Goal: Information Seeking & Learning: Learn about a topic

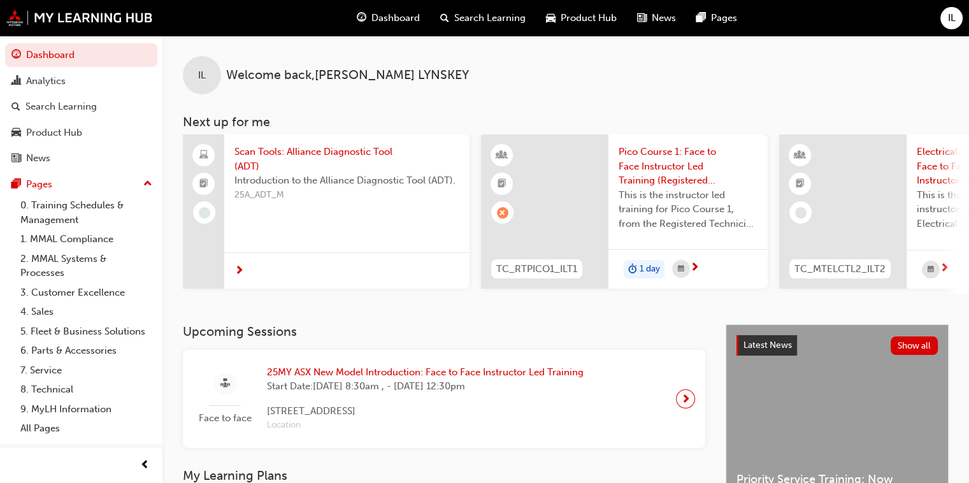
click at [397, 17] on span "Dashboard" at bounding box center [395, 18] width 48 height 15
click at [639, 264] on span "next-icon" at bounding box center [944, 268] width 10 height 11
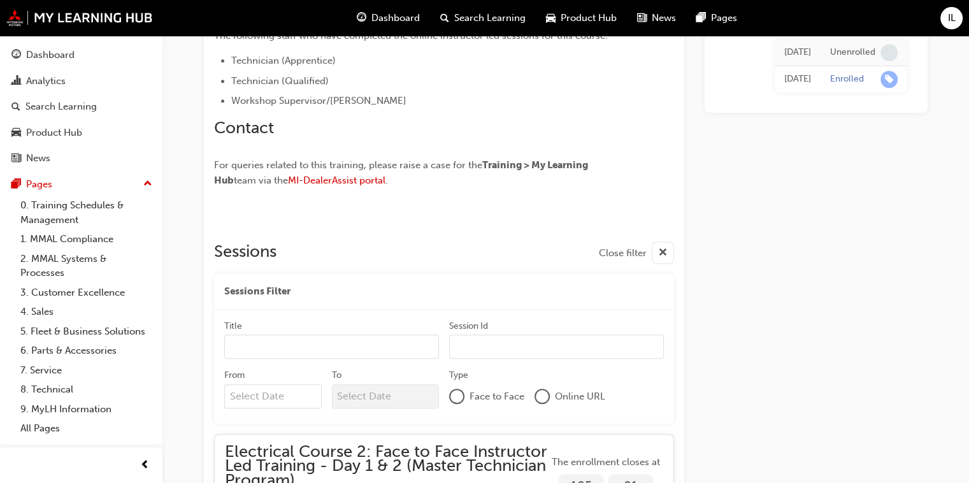
scroll to position [914, 0]
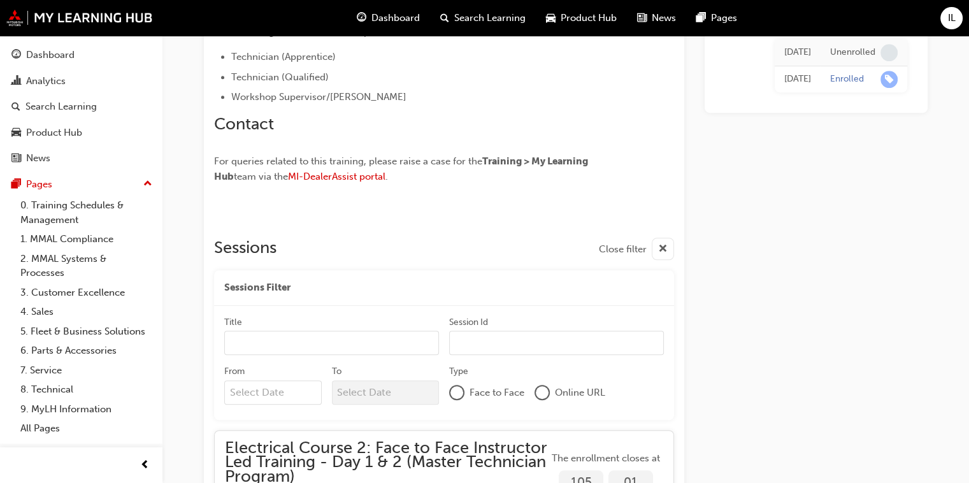
click at [392, 15] on span "Dashboard" at bounding box center [395, 18] width 48 height 15
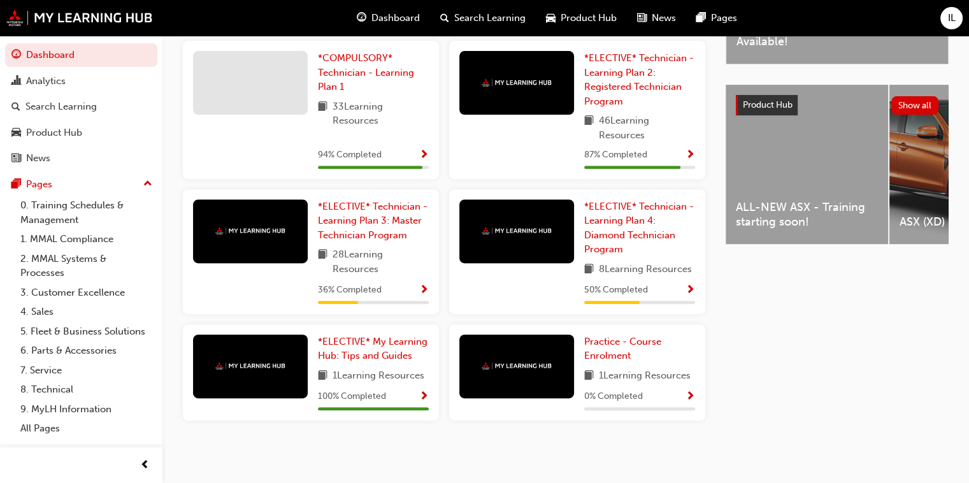
scroll to position [457, 0]
click at [639, 185] on div "ALL-NEW ASX - Training starting soon!" at bounding box center [806, 164] width 162 height 159
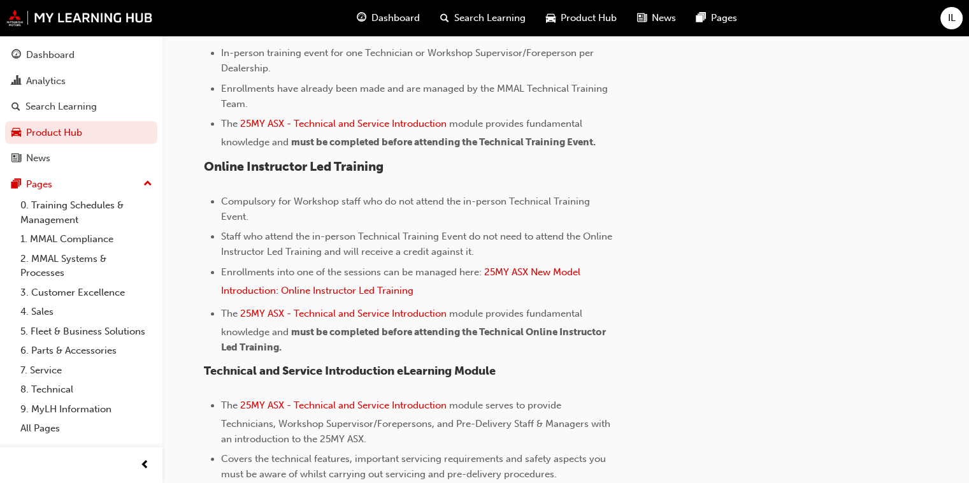
scroll to position [892, 0]
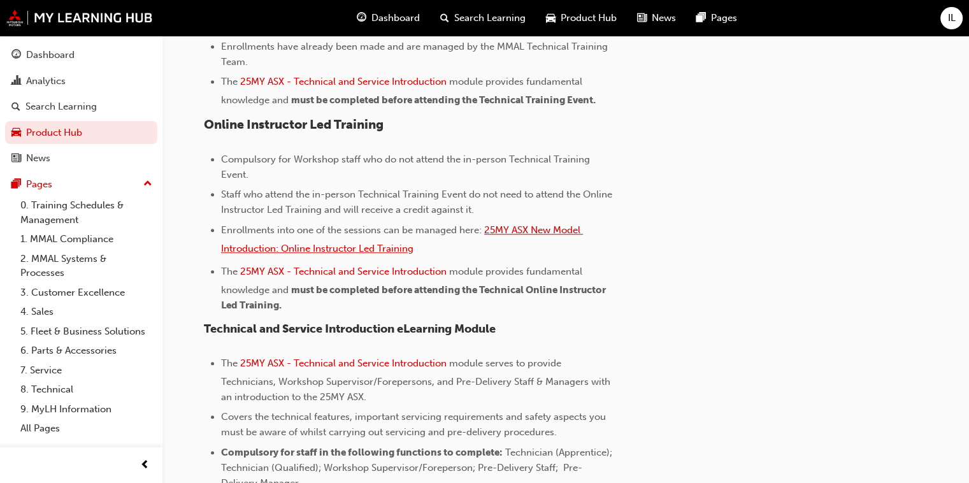
click at [327, 246] on span "25MY ASX New Model Introduction: Online Instructor Led Training" at bounding box center [402, 239] width 362 height 30
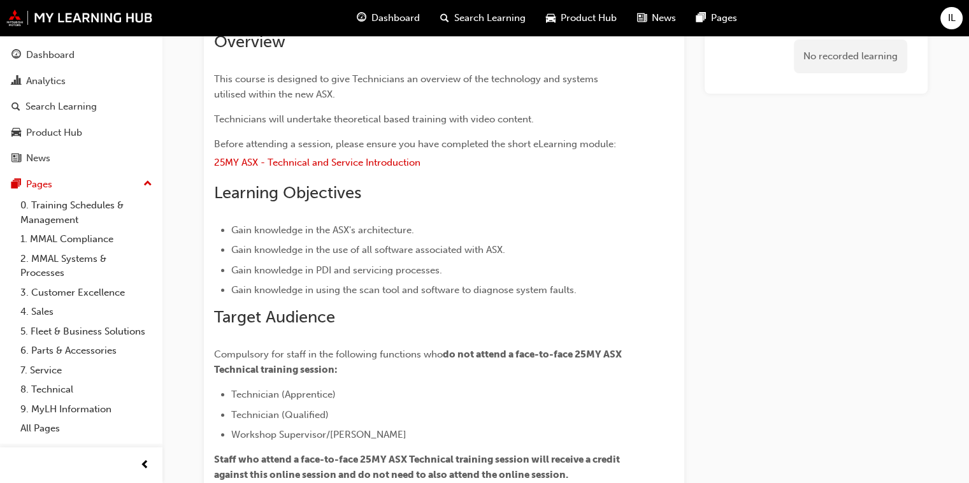
scroll to position [80, 0]
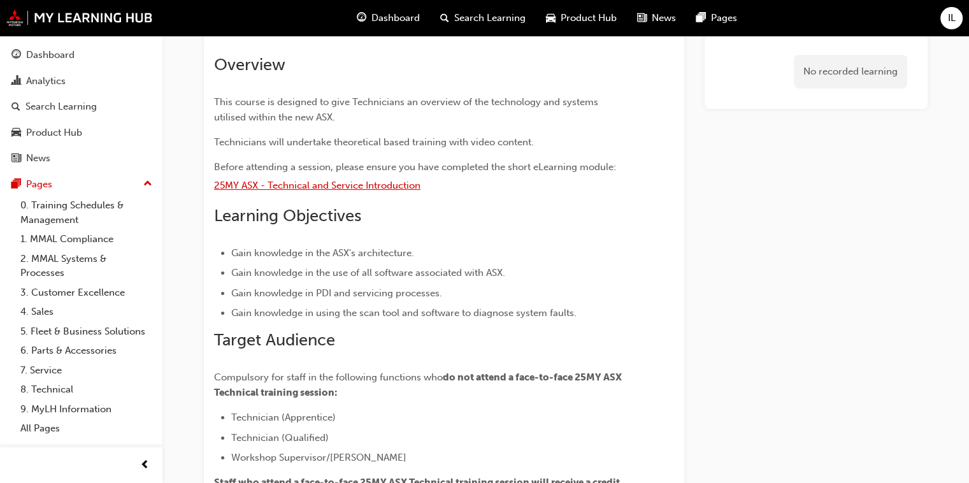
click at [346, 183] on span "25MY ASX - Technical and Service Introduction" at bounding box center [317, 185] width 206 height 11
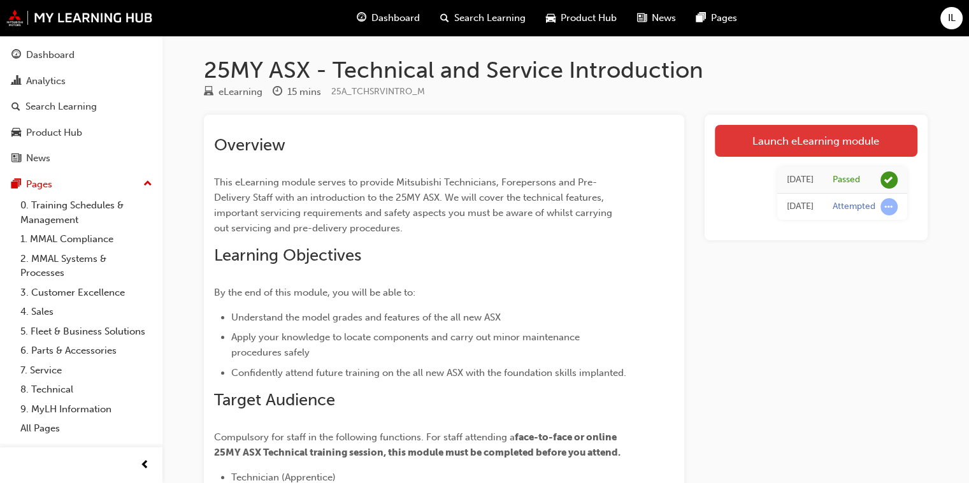
click at [806, 142] on link "Launch eLearning module" at bounding box center [816, 141] width 203 height 32
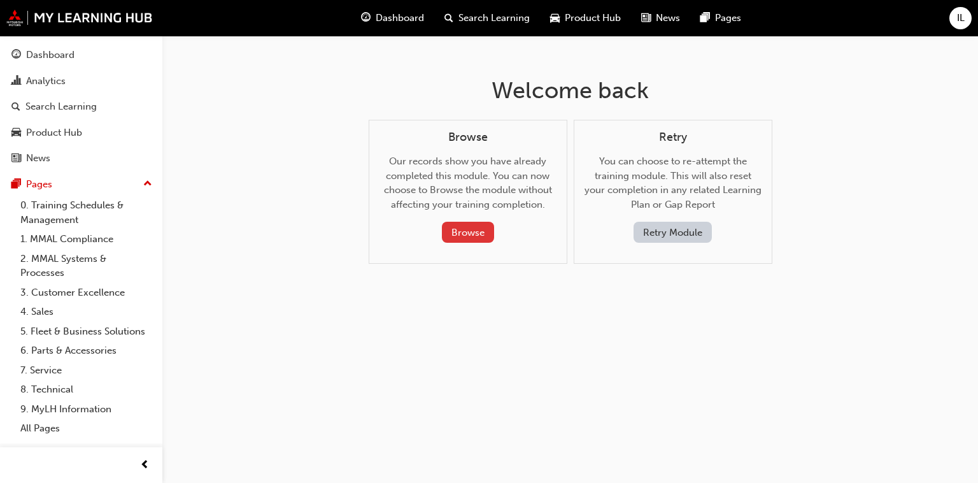
click at [482, 231] on button "Browse" at bounding box center [468, 232] width 52 height 21
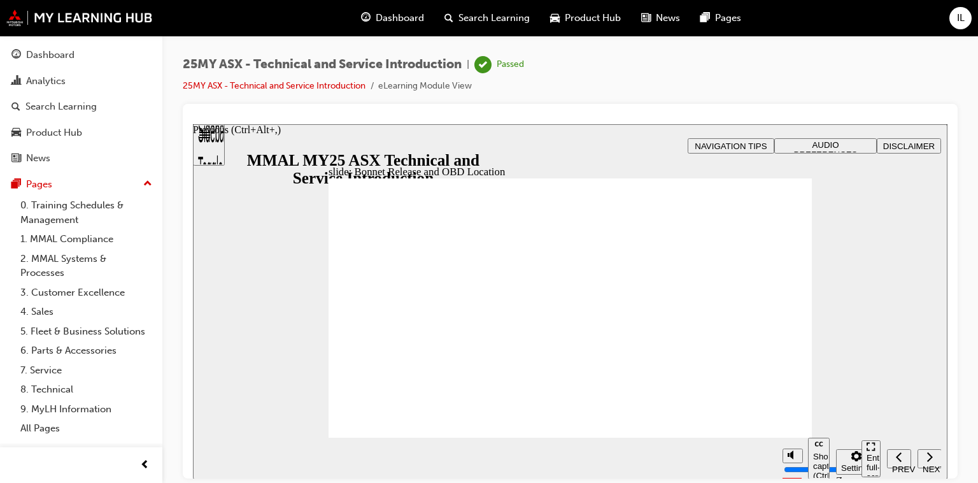
click at [899, 464] on div "PREV" at bounding box center [899, 469] width 14 height 10
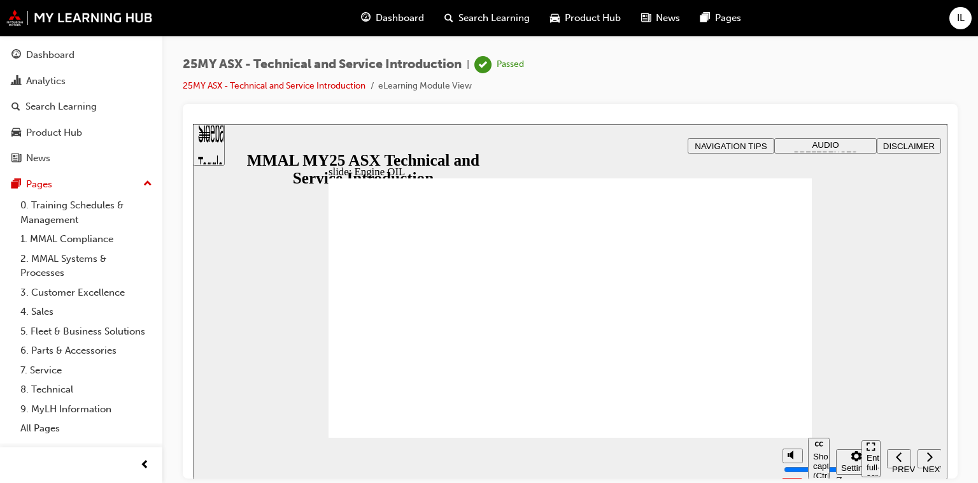
click at [899, 464] on div "PREV" at bounding box center [899, 469] width 14 height 10
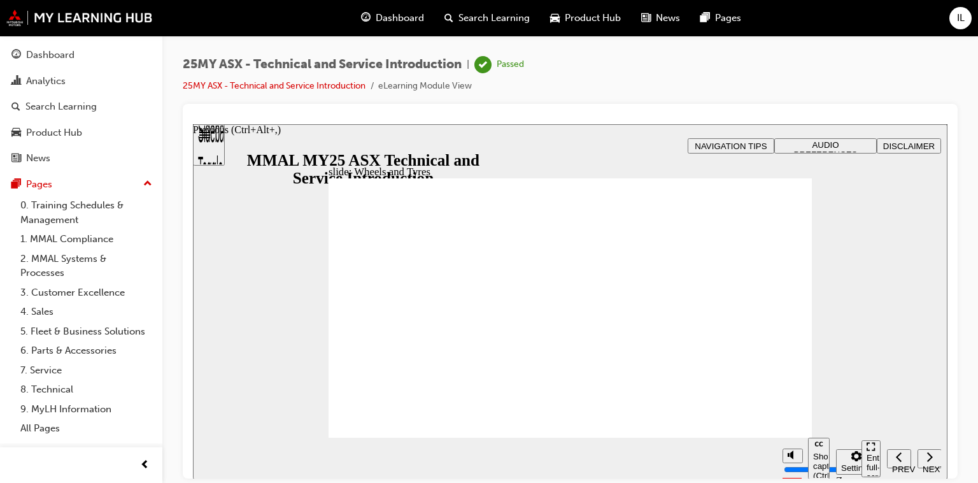
click at [899, 464] on div "PREV" at bounding box center [899, 469] width 14 height 10
click at [931, 464] on div "NEXT" at bounding box center [930, 469] width 14 height 10
click at [899, 464] on div "PREV" at bounding box center [899, 469] width 14 height 10
click at [900, 464] on div "PREV" at bounding box center [899, 469] width 14 height 10
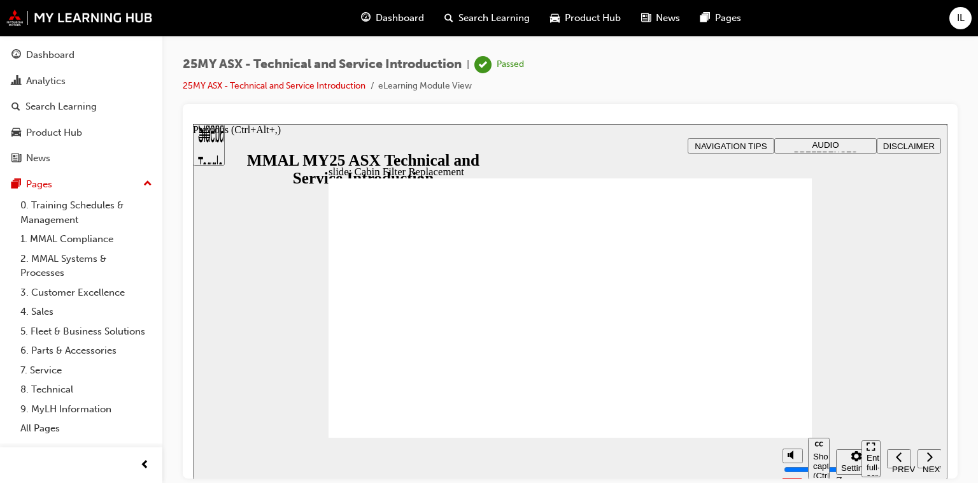
click at [899, 464] on div "PREV" at bounding box center [899, 469] width 14 height 10
